Goal: Task Accomplishment & Management: Manage account settings

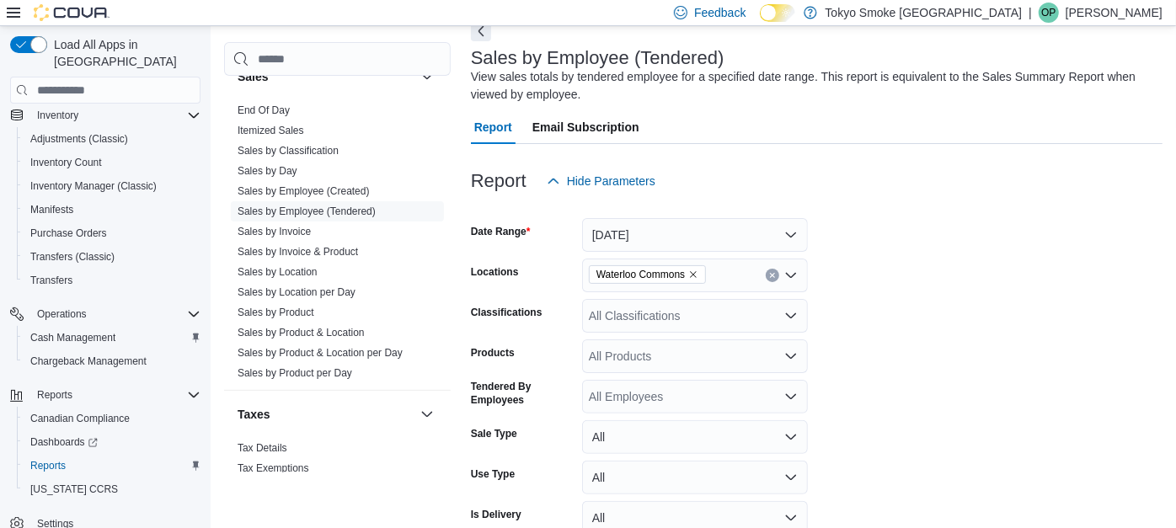
scroll to position [56, 0]
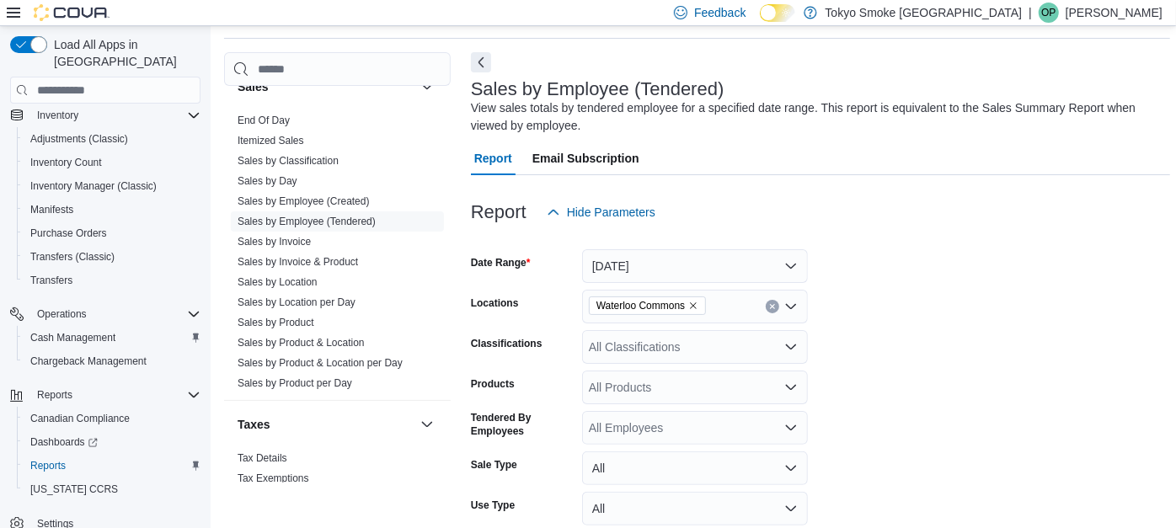
click at [1124, 12] on p "[PERSON_NAME]" at bounding box center [1114, 13] width 97 height 20
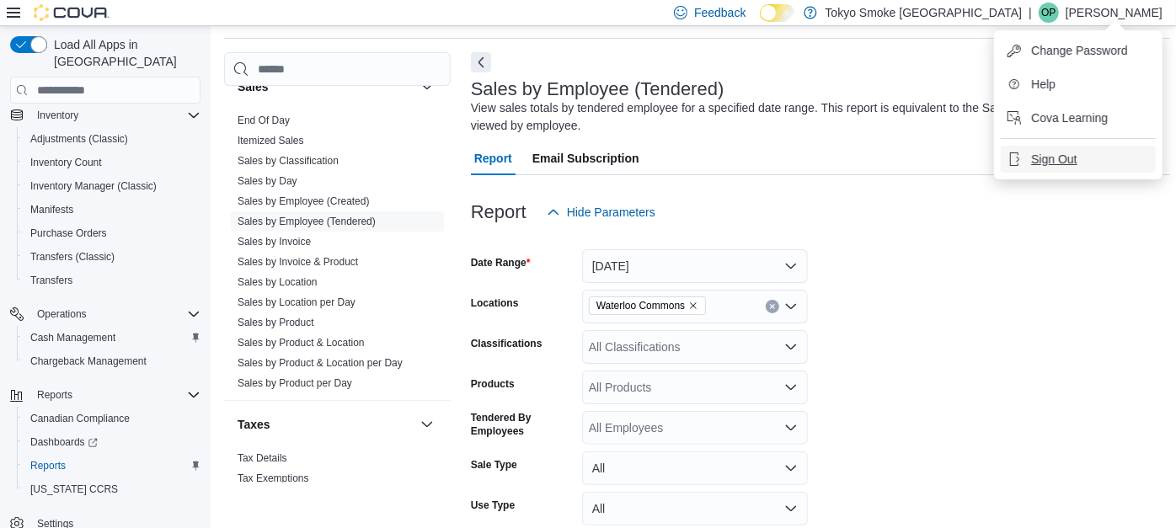
click at [1065, 153] on span "Sign Out" at bounding box center [1053, 159] width 45 height 17
